Goal: Find specific page/section: Find specific page/section

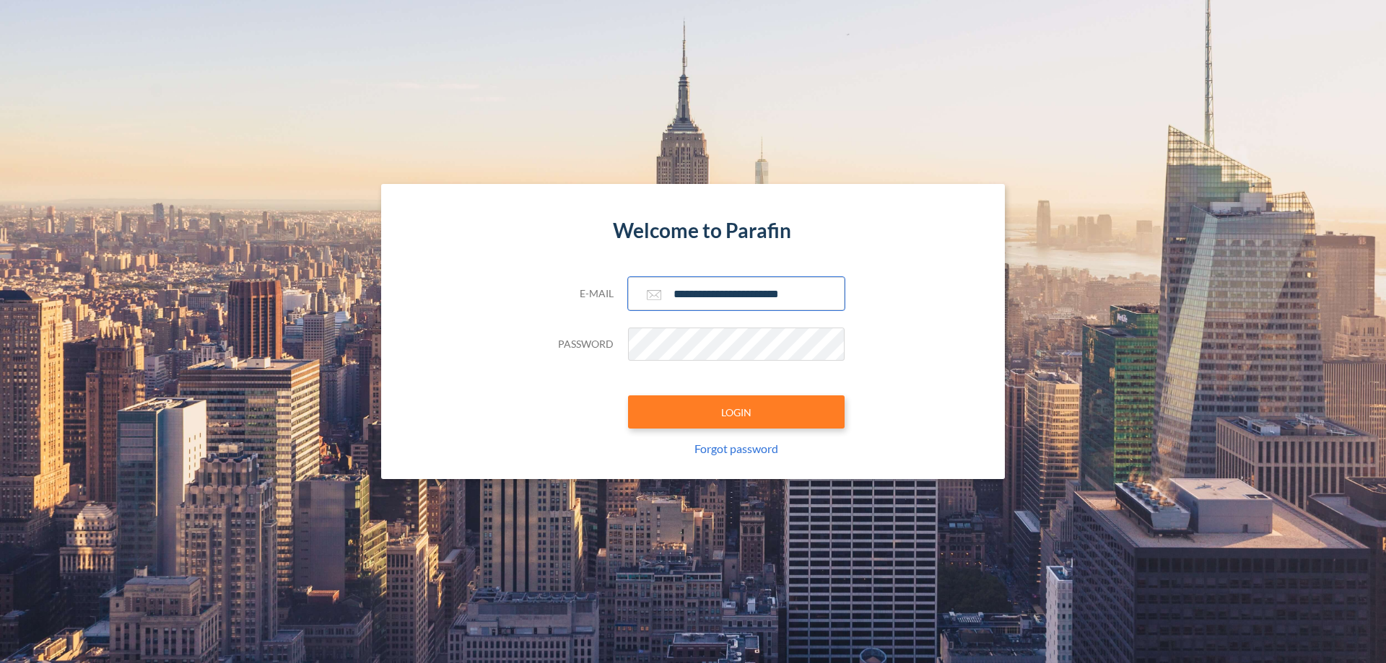
type input "**********"
click at [736, 412] on button "LOGIN" at bounding box center [736, 412] width 217 height 33
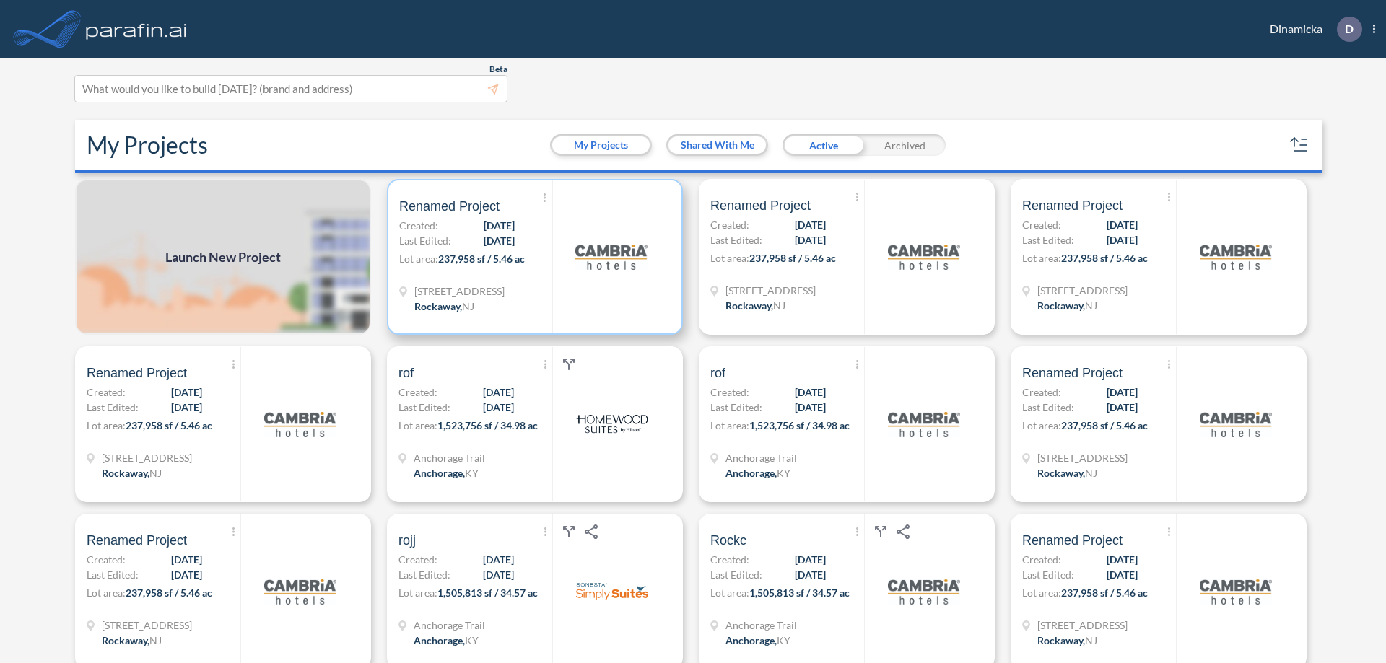
scroll to position [4, 0]
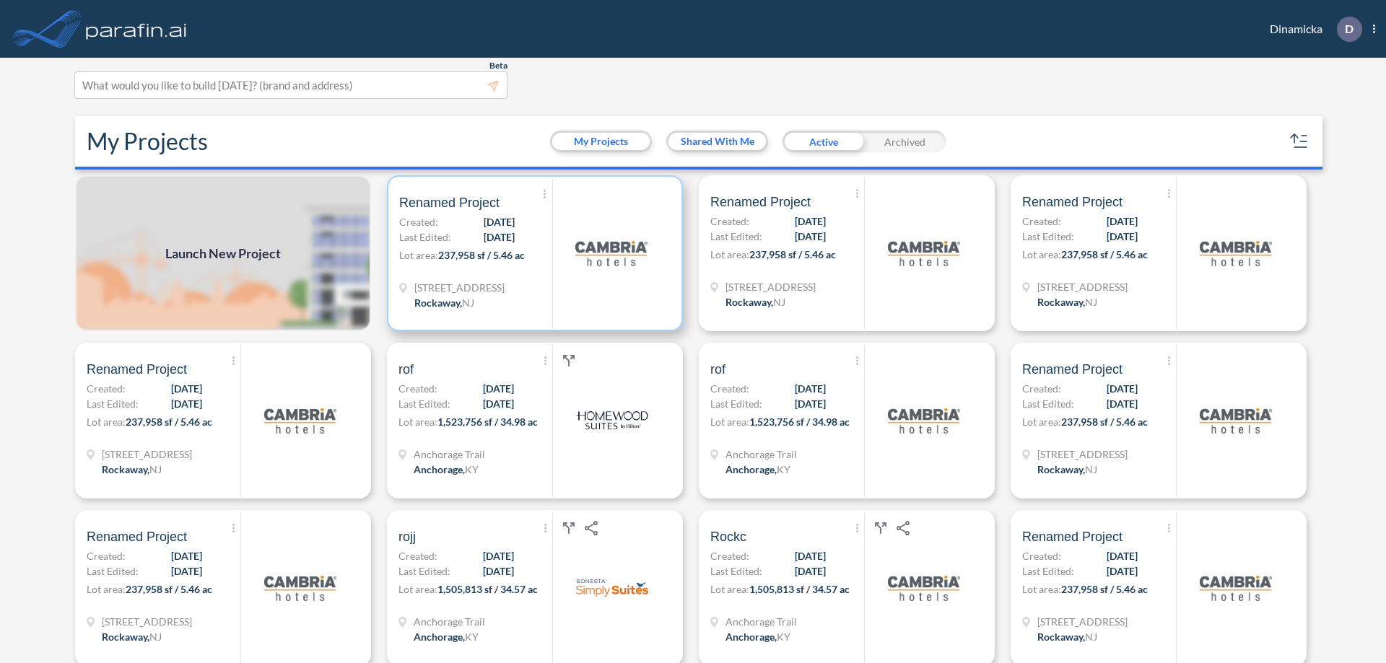
click at [532, 253] on p "Lot area: 237,958 sf / 5.46 ac" at bounding box center [475, 258] width 153 height 21
